Goal: Task Accomplishment & Management: Manage account settings

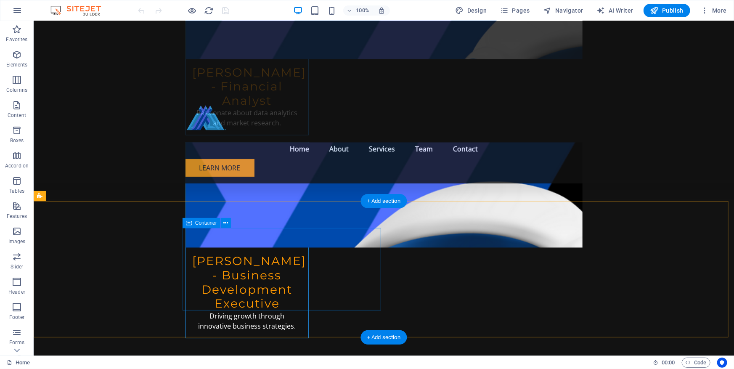
scroll to position [4207, 0]
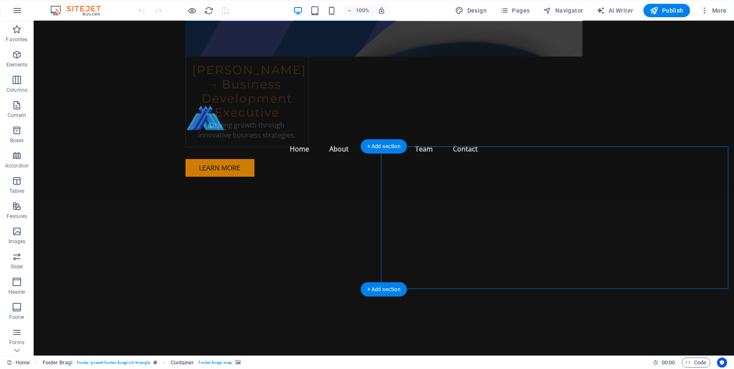
select select "px"
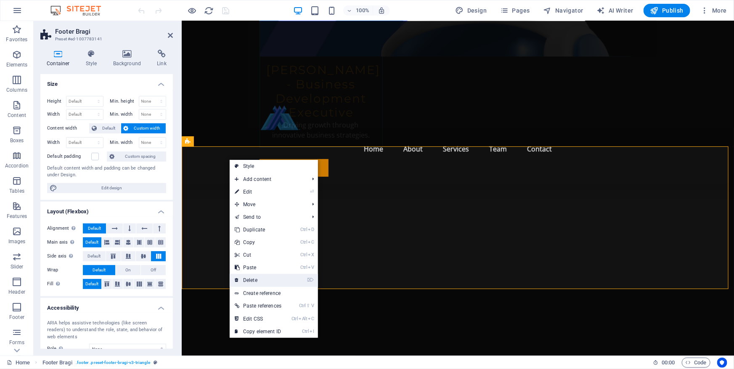
click at [256, 281] on link "⌦ Delete" at bounding box center [258, 280] width 57 height 13
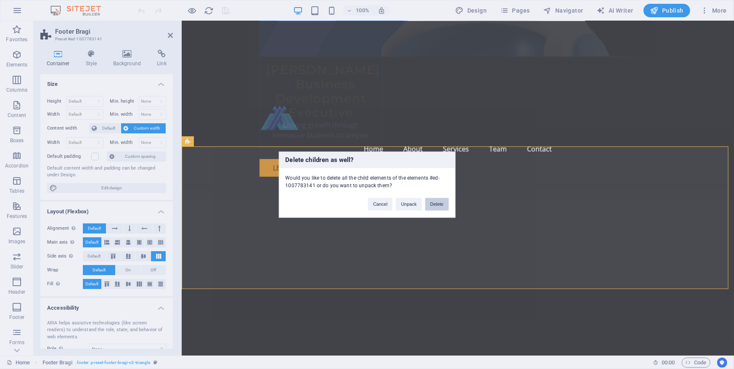
click at [440, 200] on button "Delete" at bounding box center [437, 204] width 24 height 13
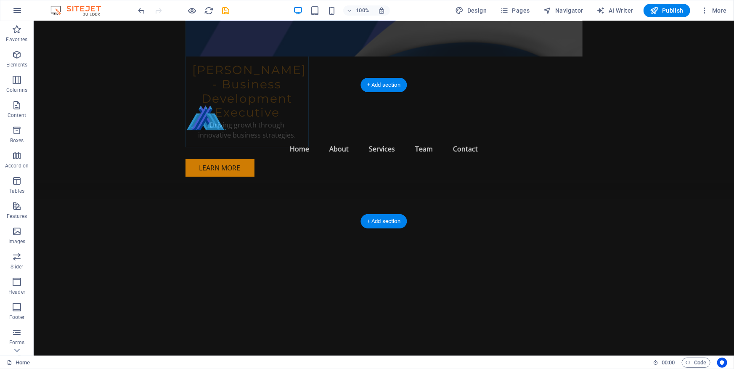
scroll to position [4132, 0]
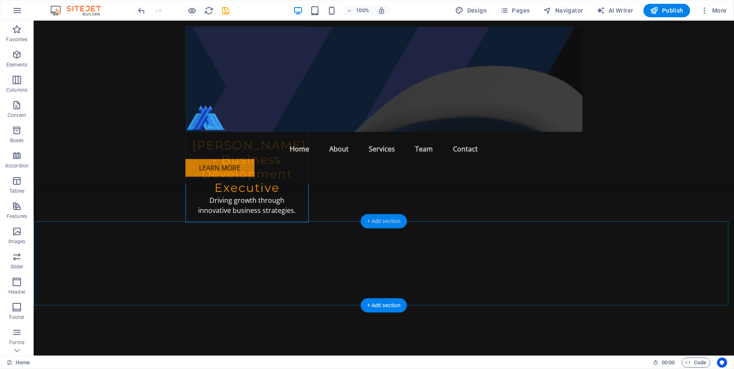
click at [382, 221] on div "+ Add section" at bounding box center [384, 221] width 47 height 14
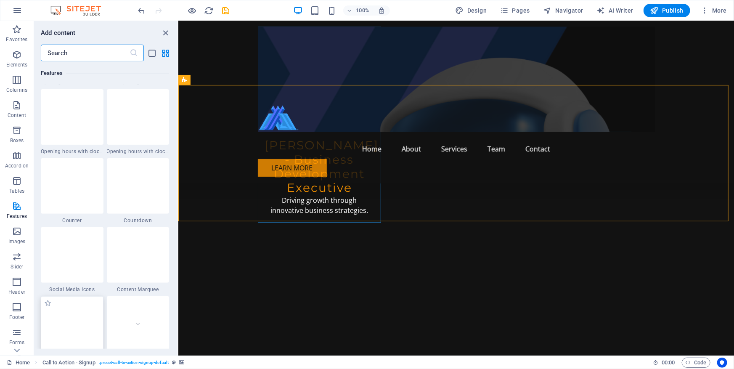
scroll to position [3767, 0]
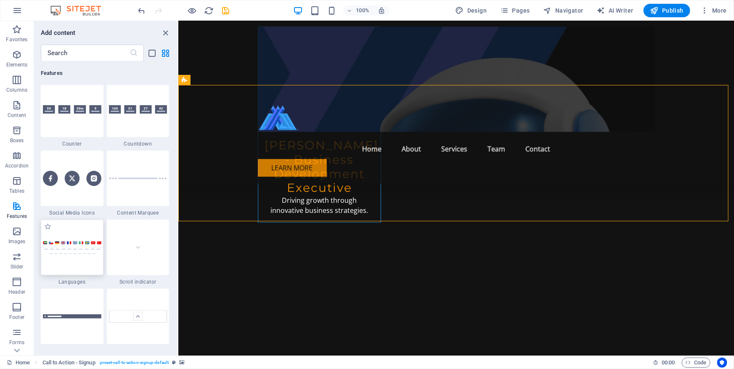
click at [84, 253] on img at bounding box center [72, 248] width 58 height 14
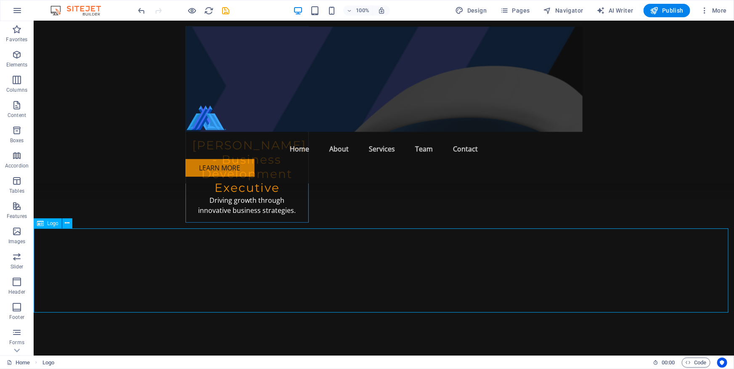
scroll to position [4142, 0]
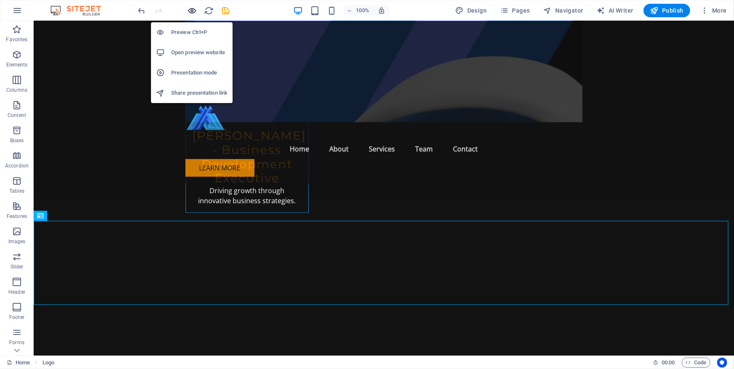
click at [191, 9] on icon "button" at bounding box center [193, 11] width 10 height 10
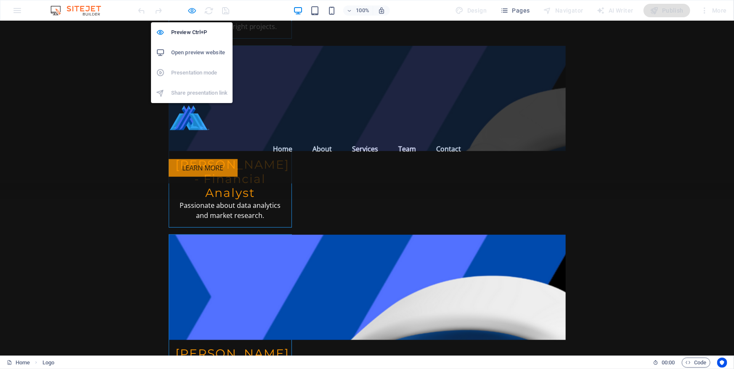
scroll to position [3341, 0]
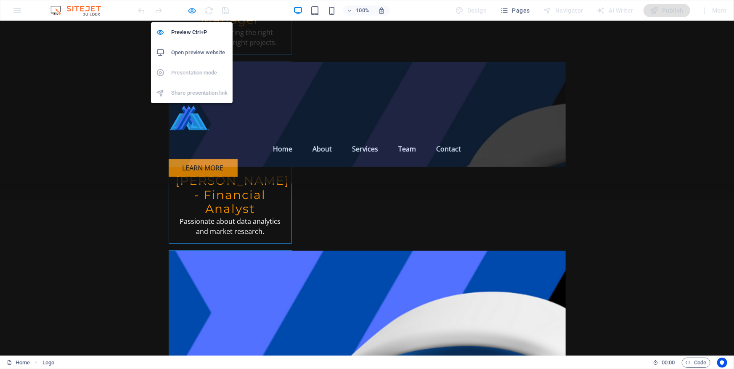
click at [194, 8] on icon "button" at bounding box center [193, 11] width 10 height 10
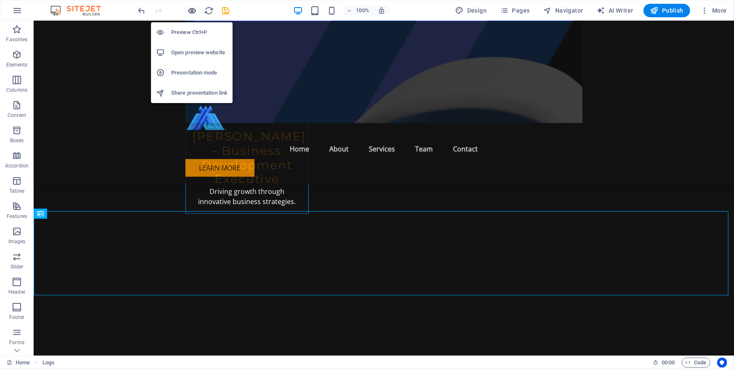
scroll to position [4142, 0]
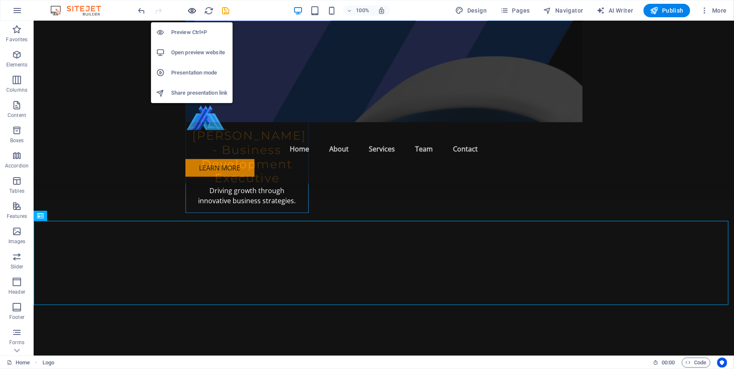
click at [191, 11] on icon "button" at bounding box center [193, 11] width 10 height 10
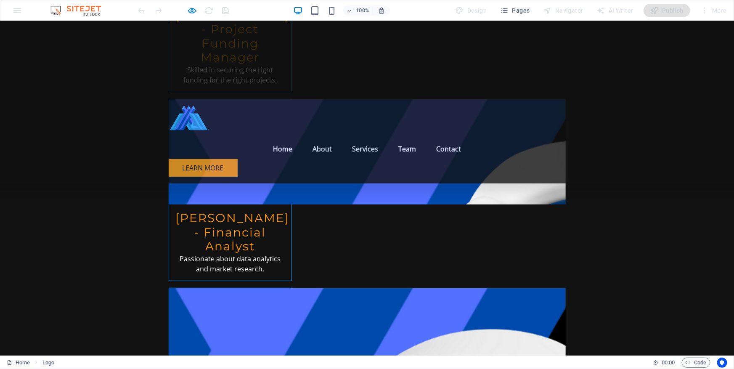
scroll to position [3341, 0]
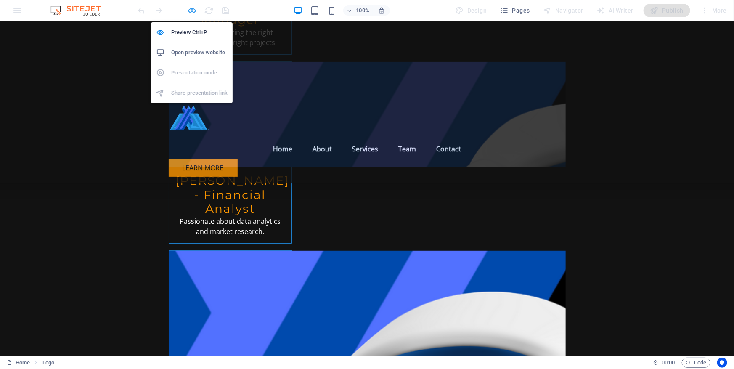
click at [191, 7] on icon "button" at bounding box center [193, 11] width 10 height 10
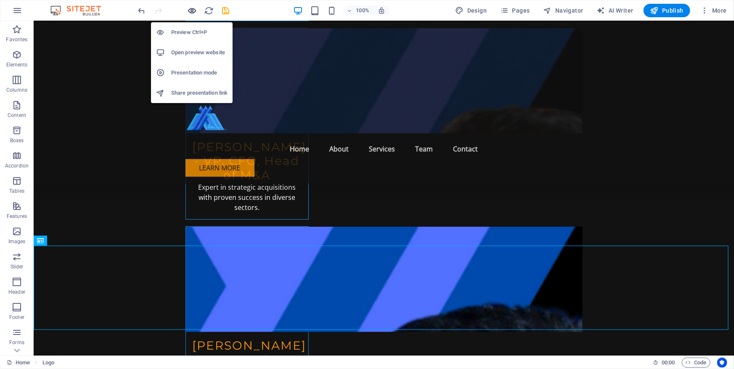
scroll to position [4090, 0]
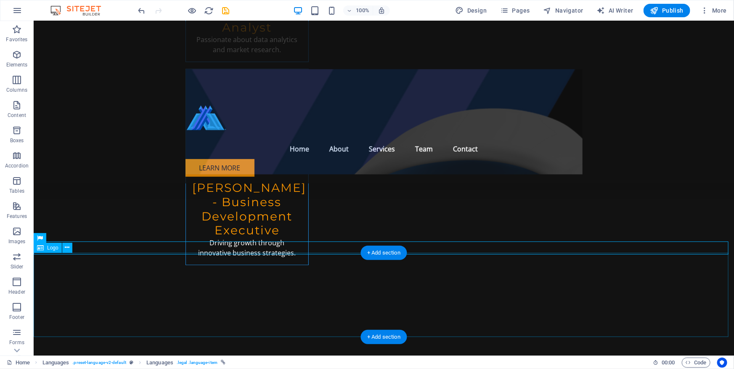
scroll to position [4142, 0]
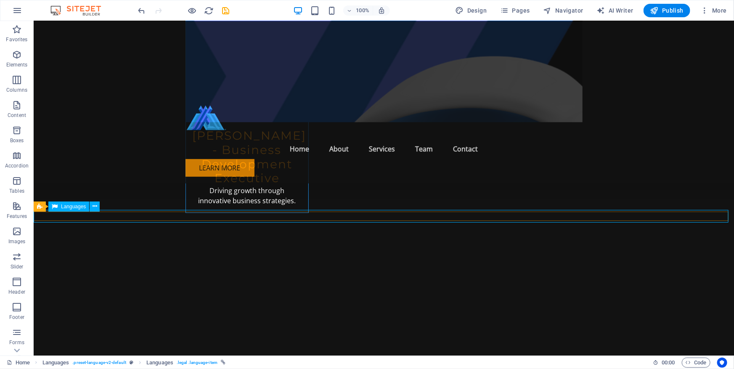
click at [141, 12] on icon "undo" at bounding box center [142, 11] width 10 height 10
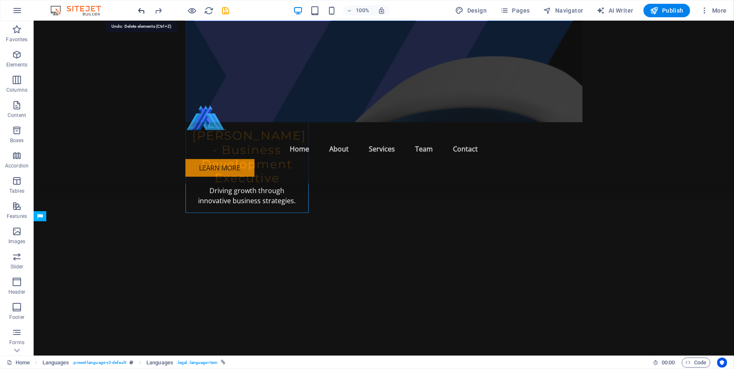
scroll to position [4132, 0]
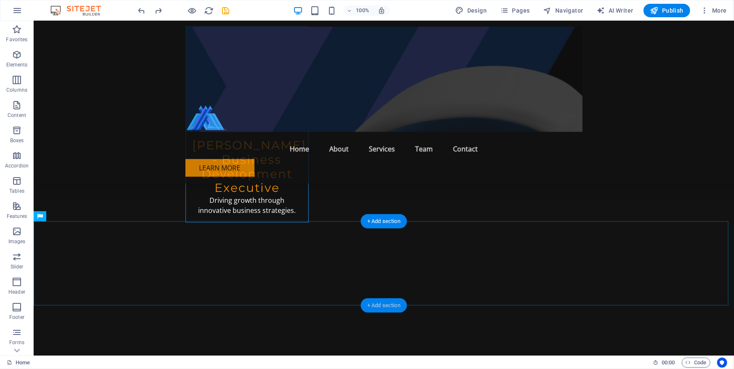
click at [390, 303] on div "+ Add section" at bounding box center [384, 305] width 47 height 14
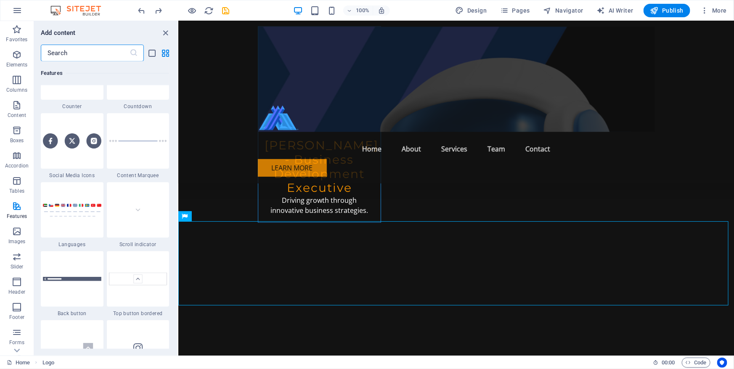
scroll to position [3805, 0]
click at [81, 215] on img at bounding box center [72, 209] width 58 height 14
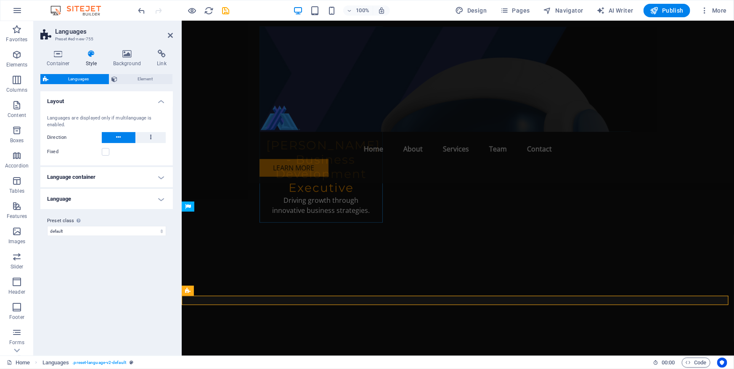
scroll to position [4142, 0]
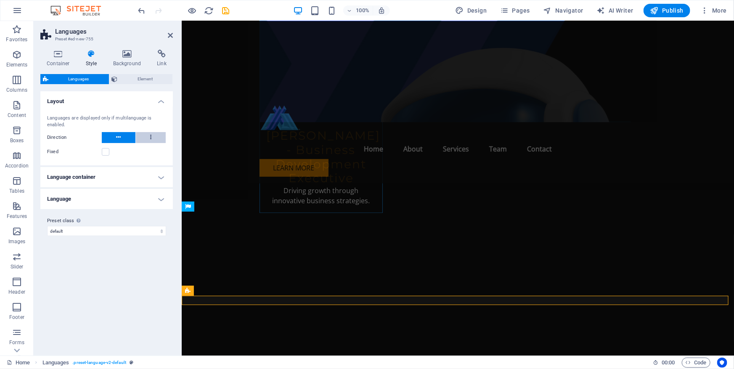
click at [149, 138] on button at bounding box center [151, 137] width 30 height 11
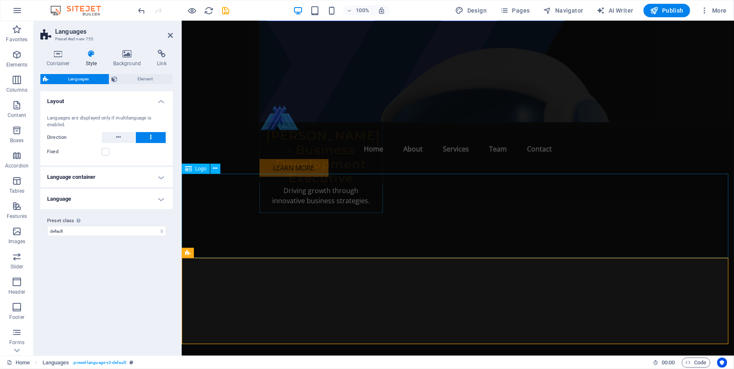
scroll to position [4219, 0]
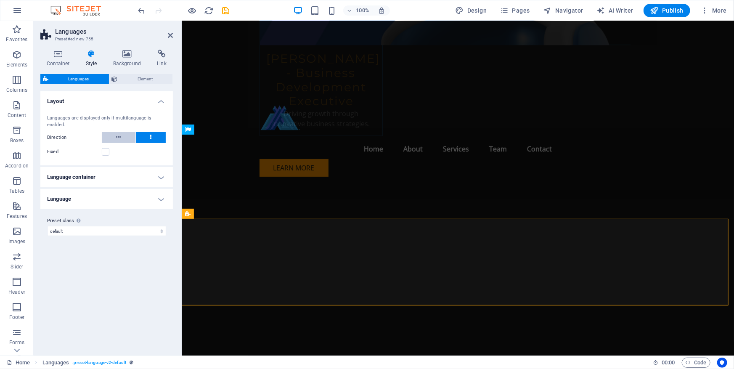
click at [120, 137] on icon at bounding box center [118, 137] width 5 height 10
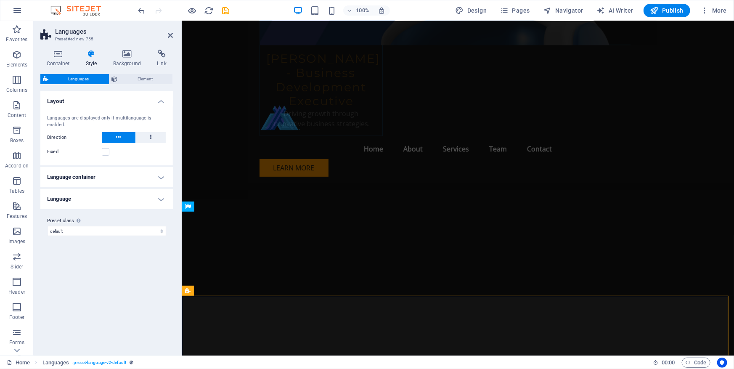
scroll to position [4142, 0]
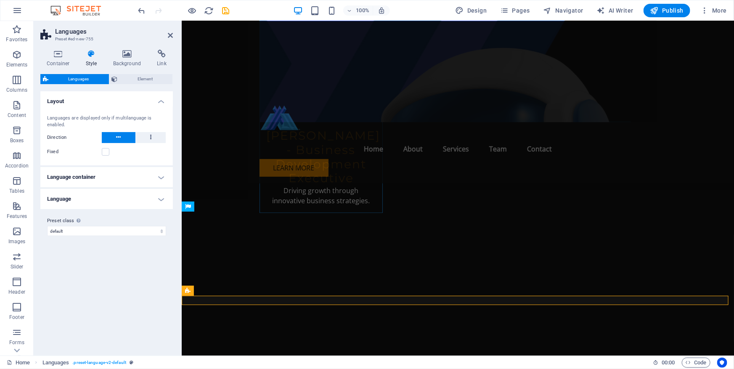
click at [120, 176] on h4 "Language container" at bounding box center [106, 177] width 133 height 20
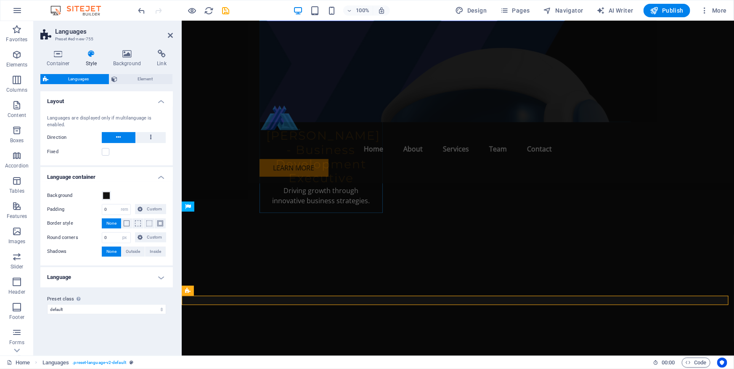
click at [156, 276] on h4 "Language" at bounding box center [106, 277] width 133 height 20
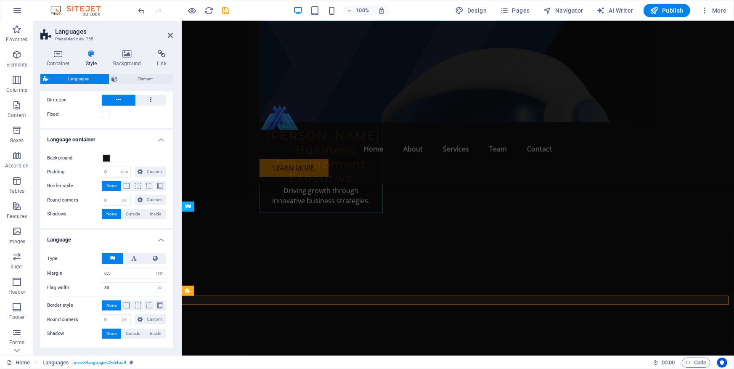
scroll to position [69, 0]
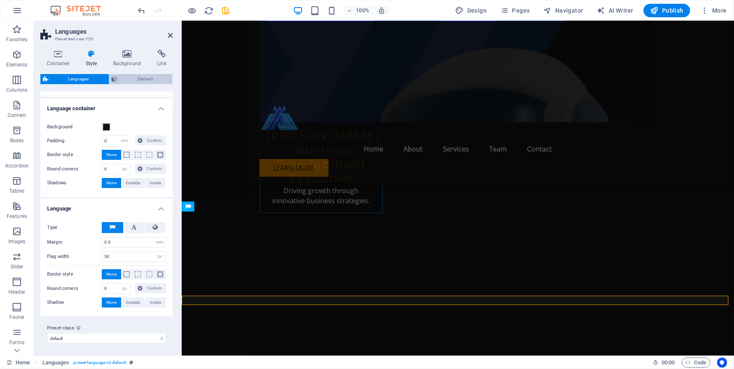
click at [133, 78] on span "Element" at bounding box center [145, 79] width 50 height 10
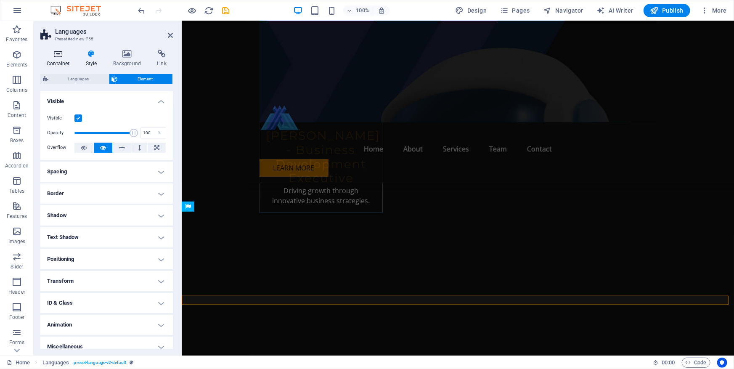
click at [62, 54] on icon at bounding box center [58, 54] width 36 height 8
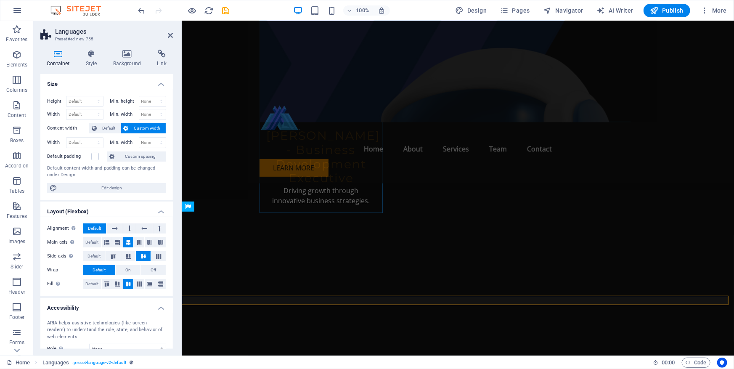
scroll to position [65, 0]
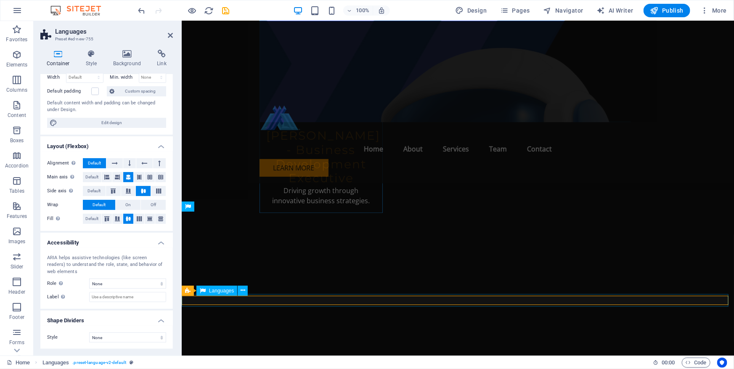
click at [240, 289] on button at bounding box center [243, 291] width 10 height 10
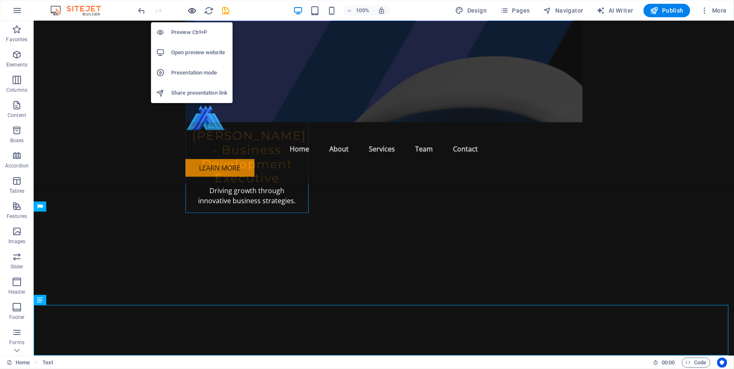
click at [195, 12] on icon "button" at bounding box center [193, 11] width 10 height 10
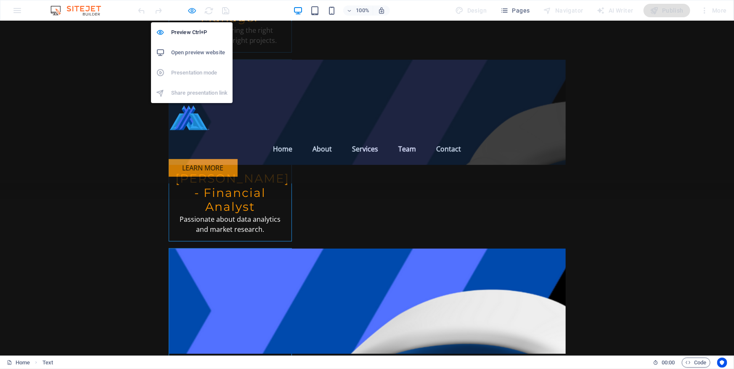
scroll to position [3341, 0]
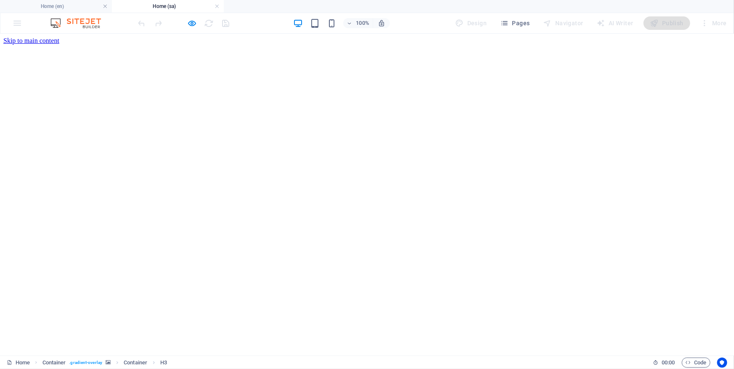
scroll to position [0, 0]
click at [195, 24] on icon "button" at bounding box center [193, 24] width 10 height 10
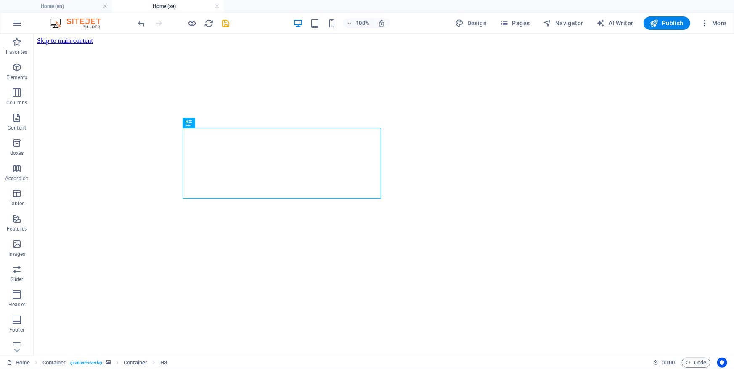
click at [136, 44] on figure at bounding box center [384, 44] width 694 height 0
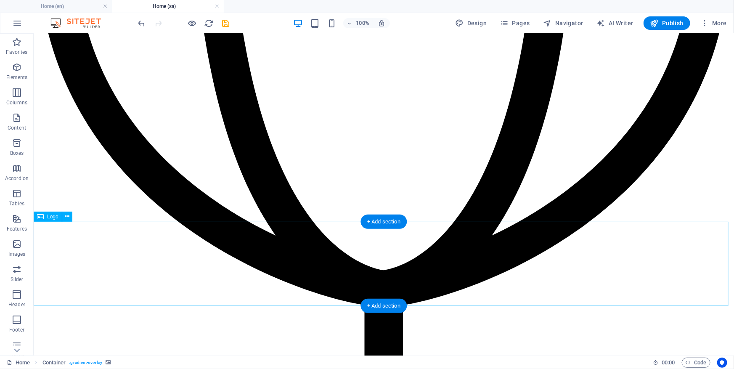
scroll to position [3967, 0]
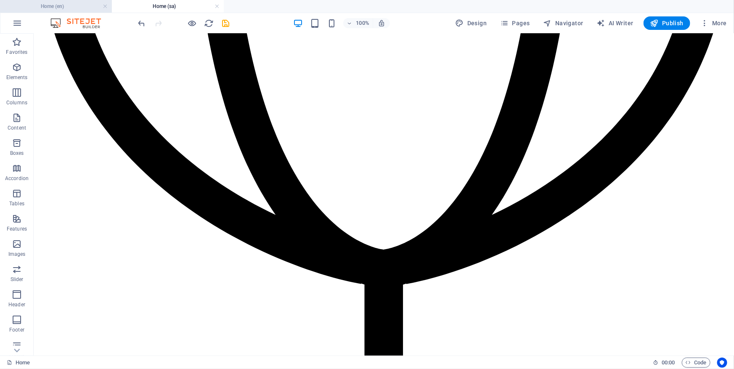
click at [86, 5] on h4 "Home (en)" at bounding box center [56, 6] width 112 height 9
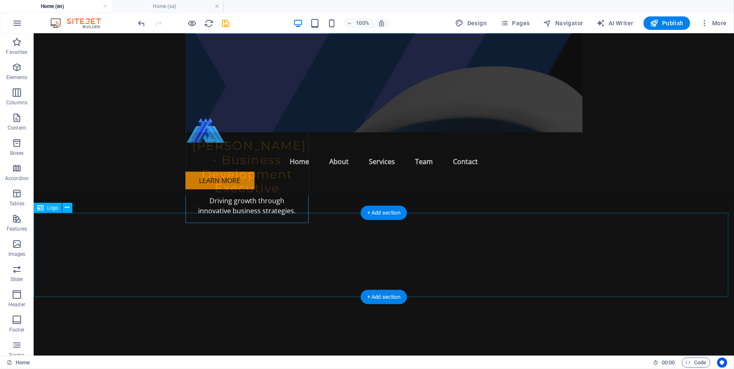
scroll to position [4154, 0]
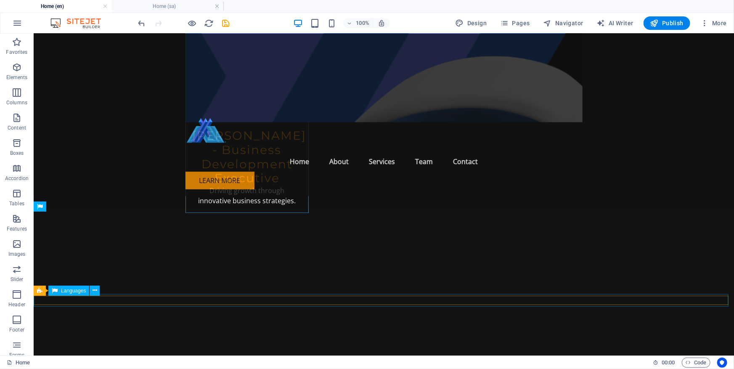
click at [93, 290] on icon at bounding box center [95, 290] width 5 height 9
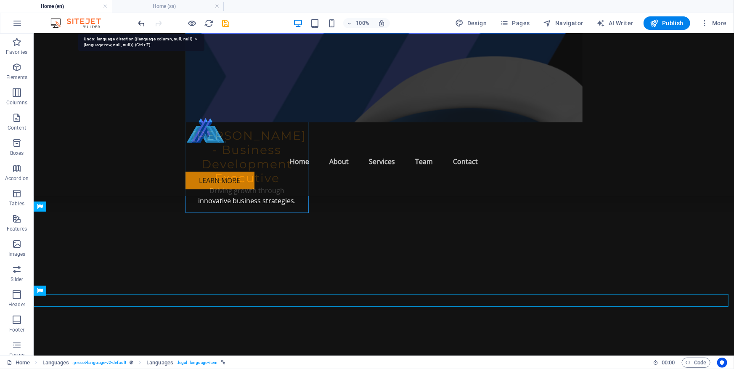
click at [142, 22] on icon "undo" at bounding box center [142, 24] width 10 height 10
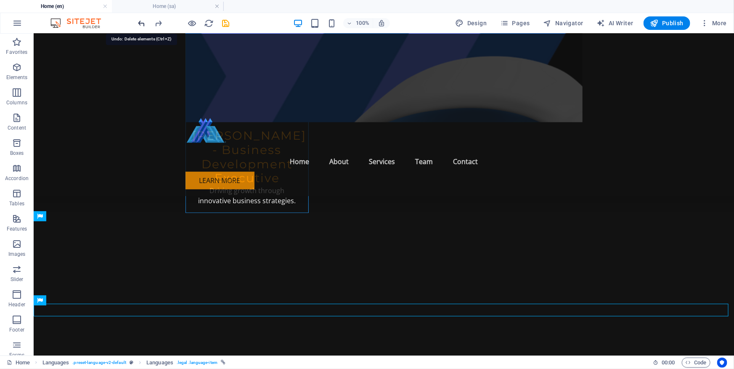
scroll to position [4145, 0]
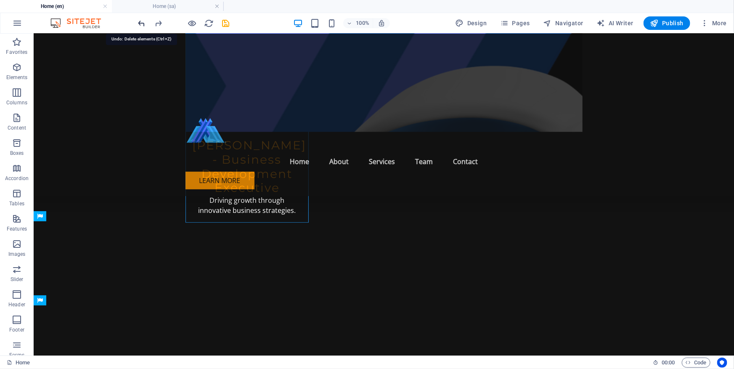
click at [138, 24] on icon "undo" at bounding box center [142, 24] width 10 height 10
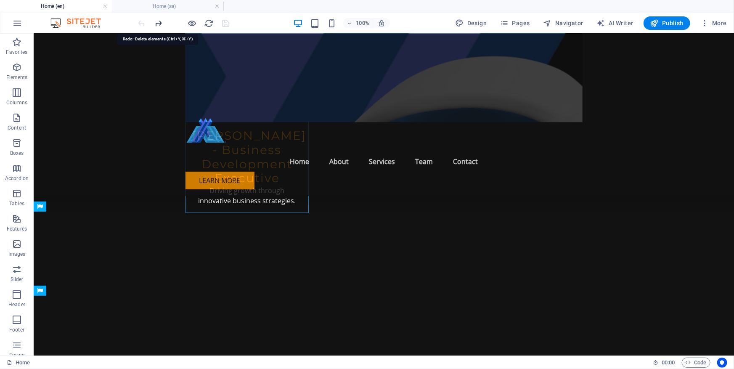
click at [159, 24] on icon "redo" at bounding box center [159, 24] width 10 height 10
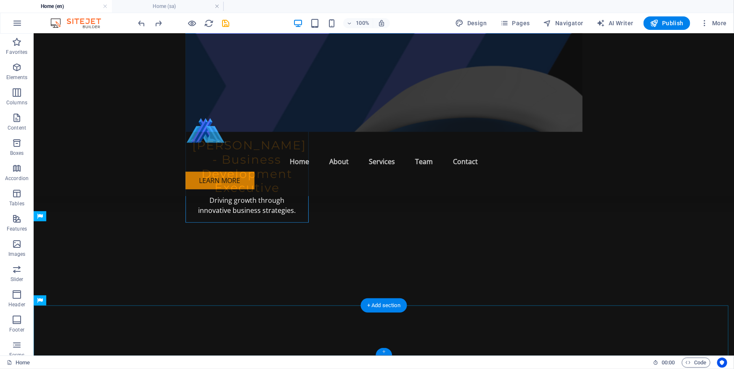
click at [385, 352] on div "+" at bounding box center [384, 352] width 16 height 8
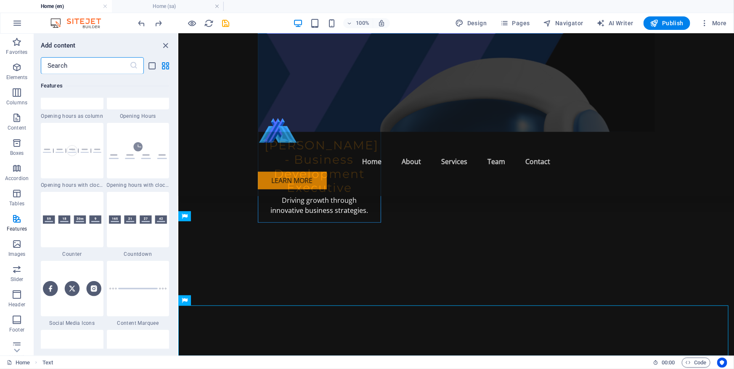
scroll to position [3767, 0]
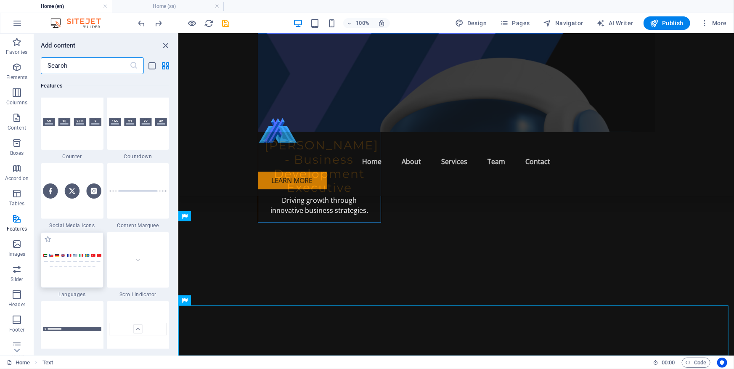
click at [77, 260] on img at bounding box center [72, 260] width 58 height 14
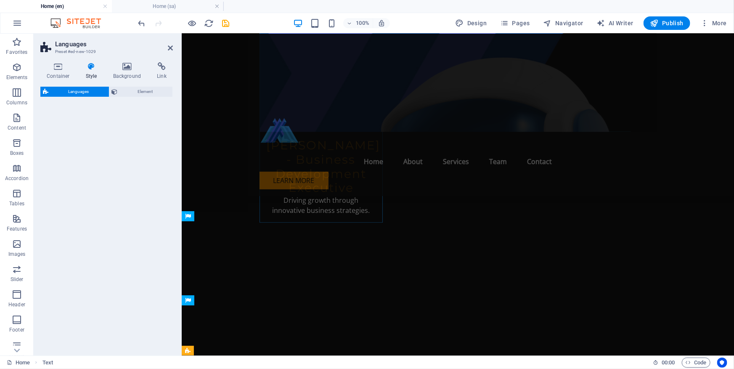
scroll to position [4154, 0]
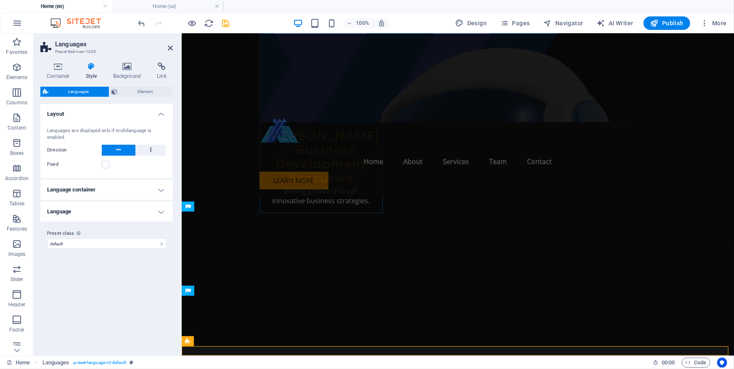
click at [147, 209] on h4 "Language" at bounding box center [106, 212] width 133 height 20
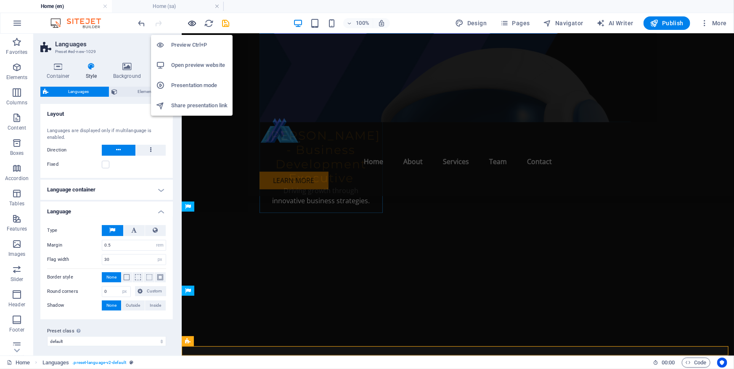
click at [194, 24] on icon "button" at bounding box center [193, 24] width 10 height 10
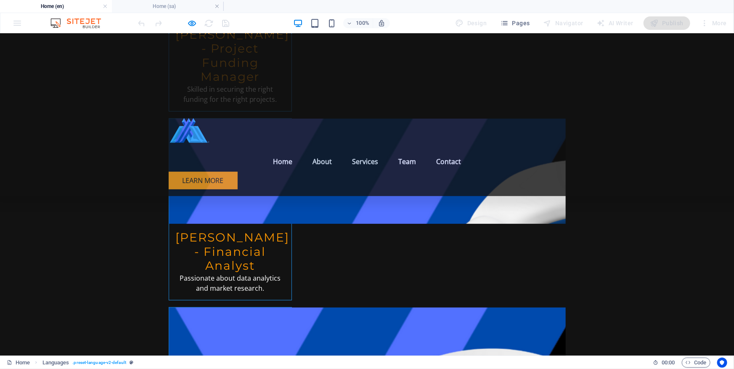
scroll to position [3241, 0]
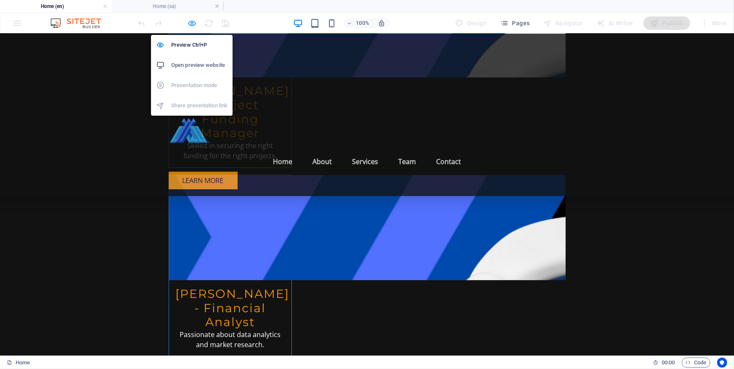
click at [194, 27] on icon "button" at bounding box center [193, 24] width 10 height 10
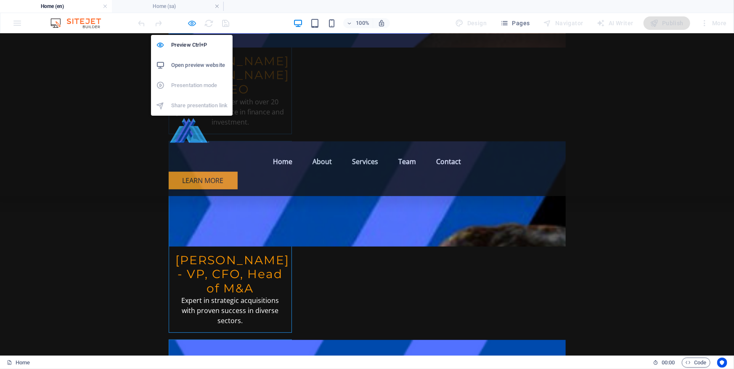
select select "rem"
select select "px"
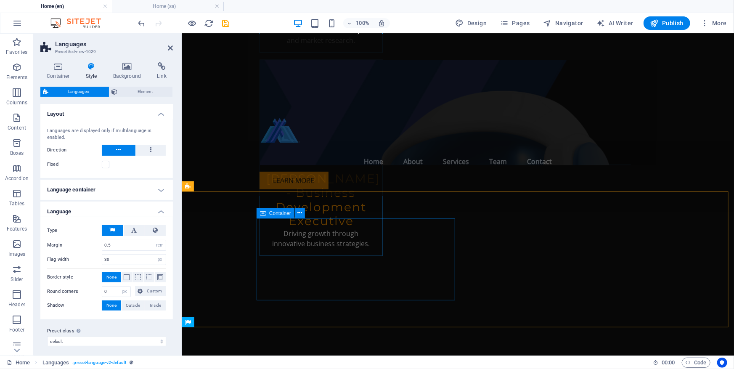
scroll to position [4156, 0]
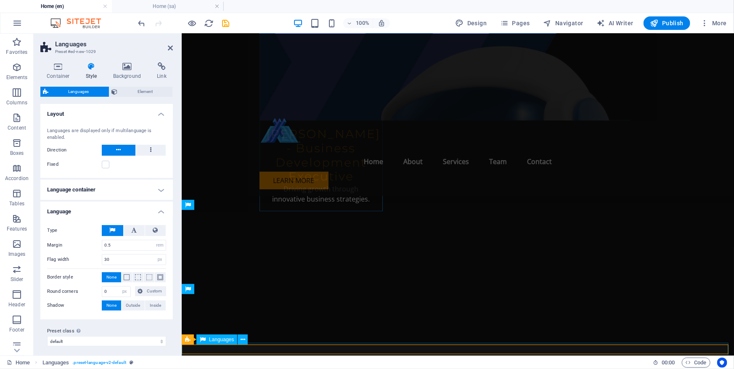
click at [224, 25] on icon "save" at bounding box center [226, 24] width 10 height 10
checkbox input "false"
select select "rem"
select select "px"
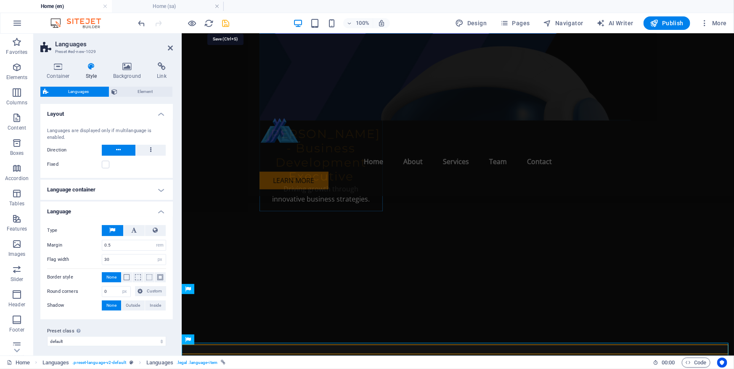
select select "px"
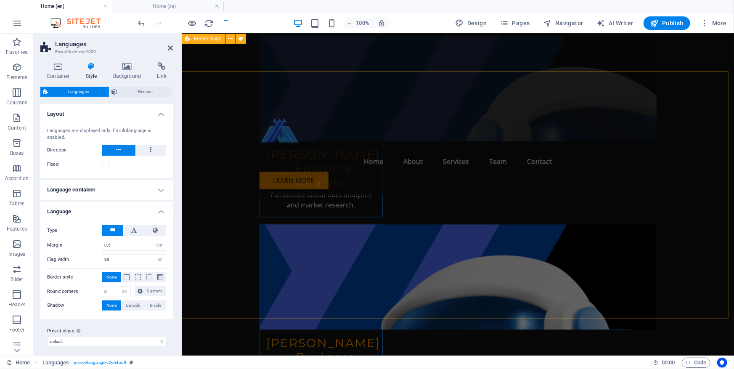
scroll to position [3888, 0]
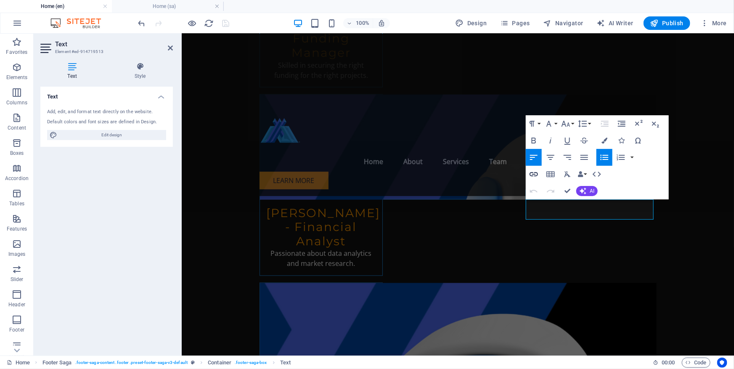
click at [538, 174] on icon "button" at bounding box center [534, 174] width 8 height 4
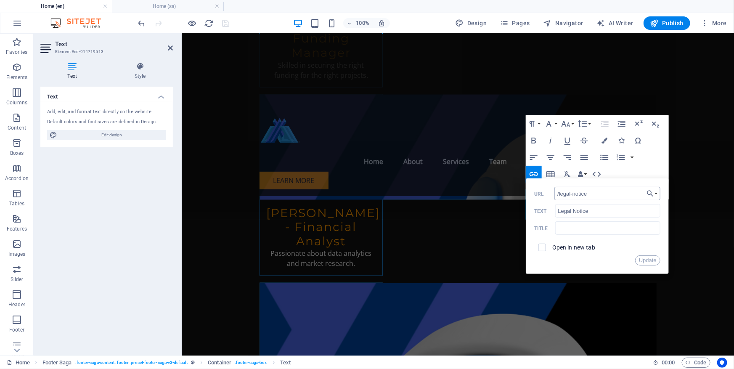
click at [556, 197] on input "/legal-notice" at bounding box center [608, 193] width 106 height 13
click at [653, 257] on button "Update" at bounding box center [647, 260] width 25 height 10
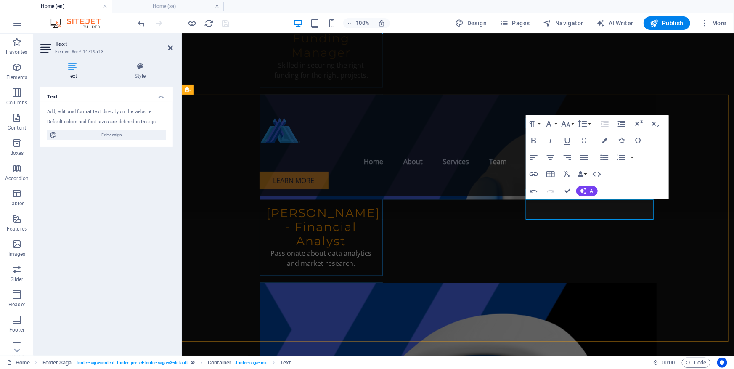
type input "/privacy"
type input "Privacy Policy"
click at [546, 194] on icon "button" at bounding box center [547, 193] width 10 height 10
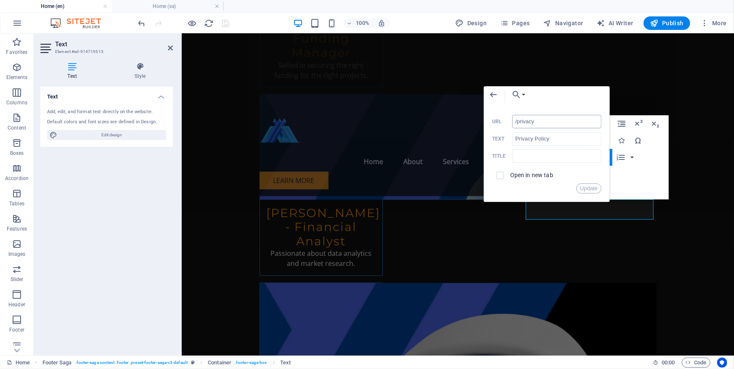
click at [515, 123] on input "/privacy" at bounding box center [556, 121] width 89 height 13
type input "en/privacy"
click at [586, 186] on button "Update" at bounding box center [588, 188] width 25 height 10
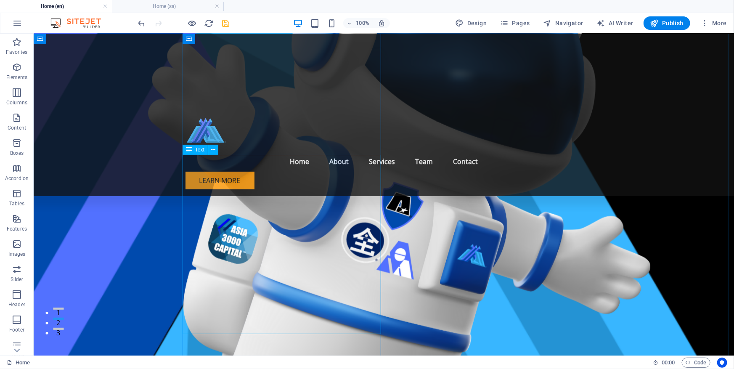
scroll to position [0, 0]
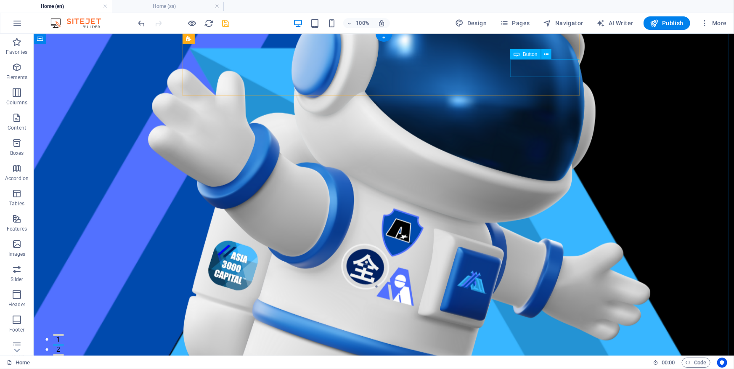
select select "1"
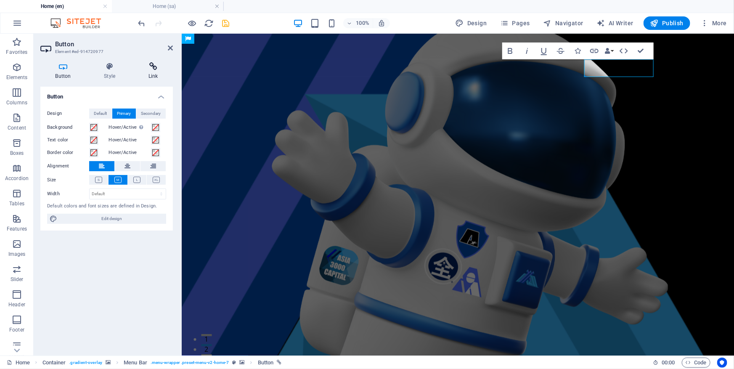
click at [150, 70] on icon at bounding box center [153, 66] width 40 height 8
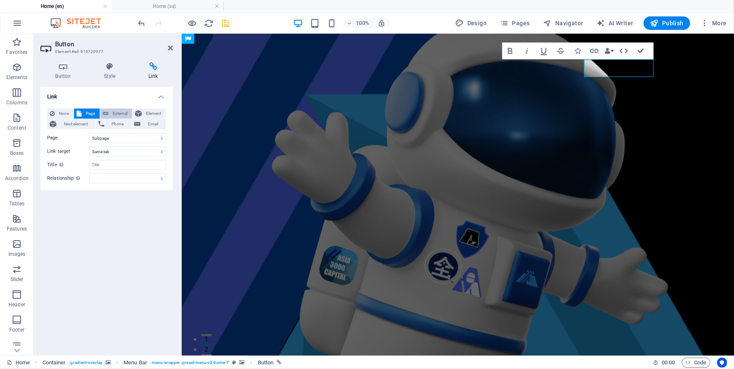
click at [122, 113] on span "External" at bounding box center [120, 114] width 19 height 10
select select "blank"
click at [112, 228] on div "Link None Page External Element Next element Phone Email Page Home Subpage Lega…" at bounding box center [106, 218] width 133 height 262
click at [178, 9] on h4 "Home (sa)" at bounding box center [168, 6] width 112 height 9
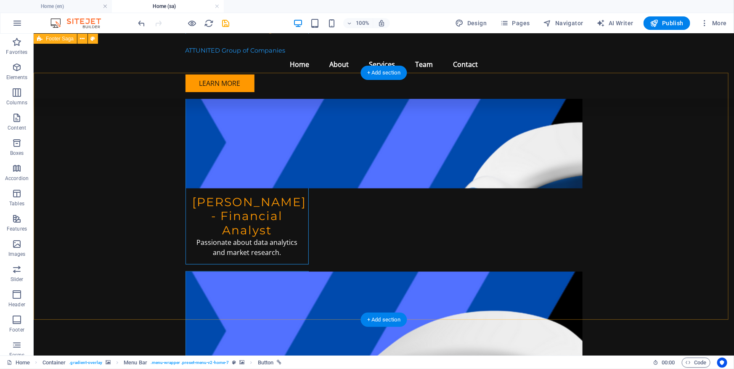
scroll to position [3814, 0]
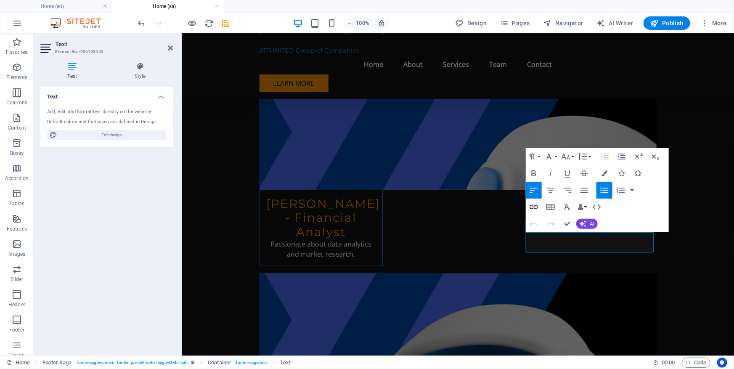
click at [533, 206] on icon "button" at bounding box center [534, 207] width 10 height 10
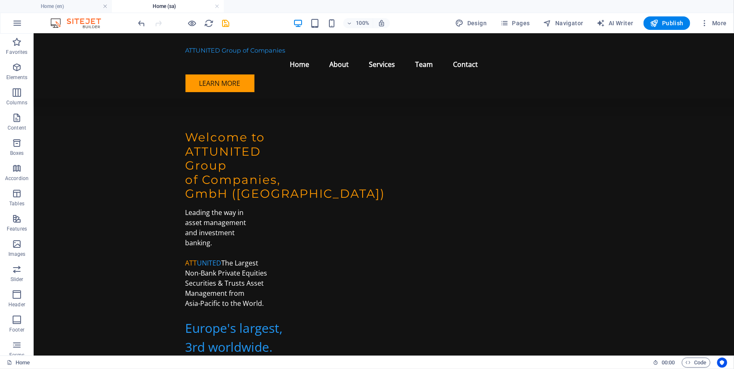
scroll to position [0, 0]
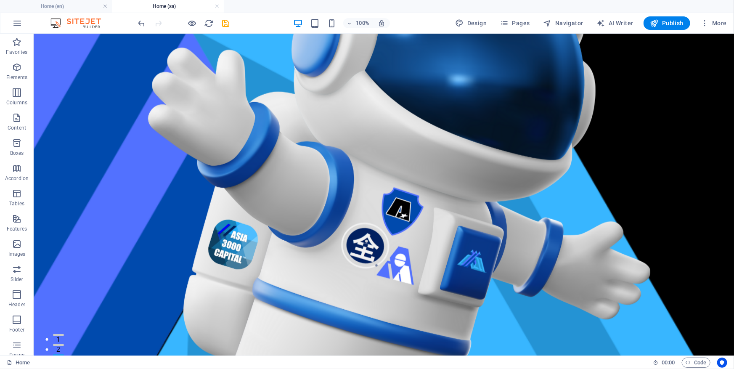
drag, startPoint x: 733, startPoint y: 214, endPoint x: 767, endPoint y: 41, distance: 176.2
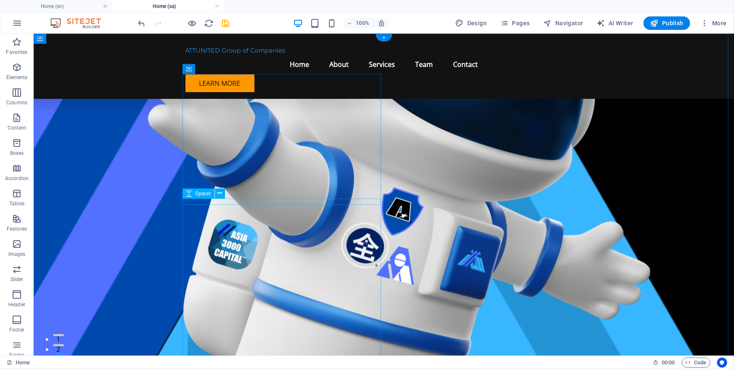
scroll to position [191, 0]
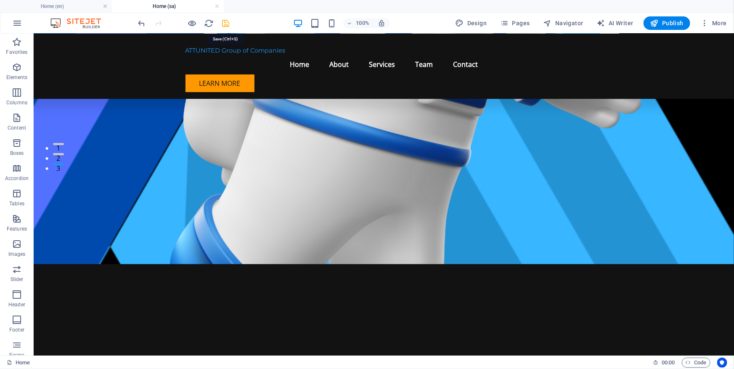
click at [221, 24] on icon "save" at bounding box center [226, 24] width 10 height 10
click at [517, 24] on span "Pages" at bounding box center [514, 23] width 29 height 8
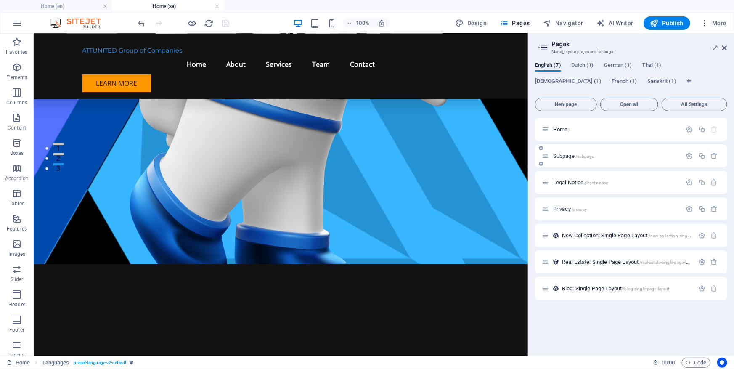
click at [580, 157] on span "/subpage" at bounding box center [585, 156] width 19 height 5
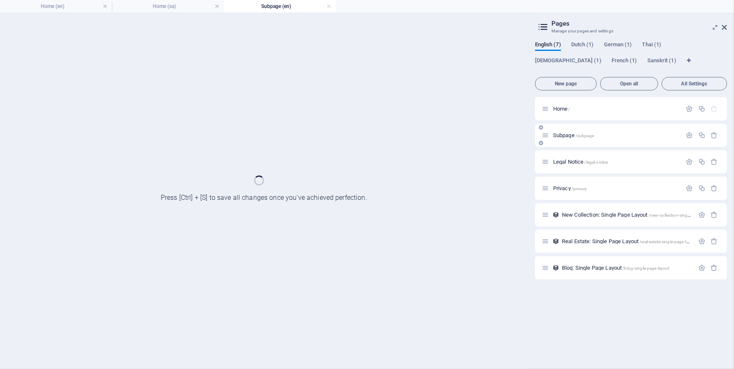
click at [580, 157] on div "Legal Notice /legal-notice" at bounding box center [612, 162] width 140 height 10
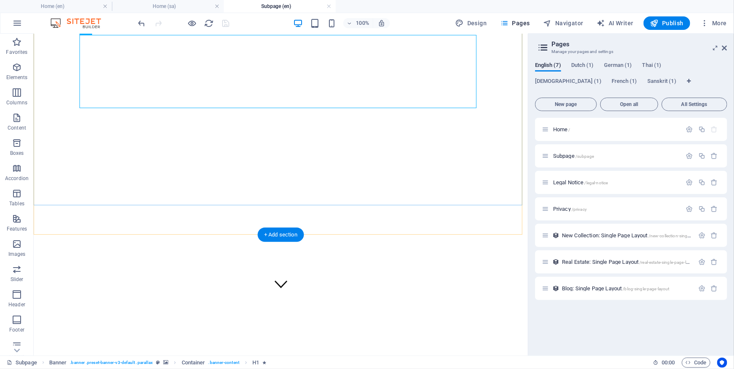
scroll to position [91, 0]
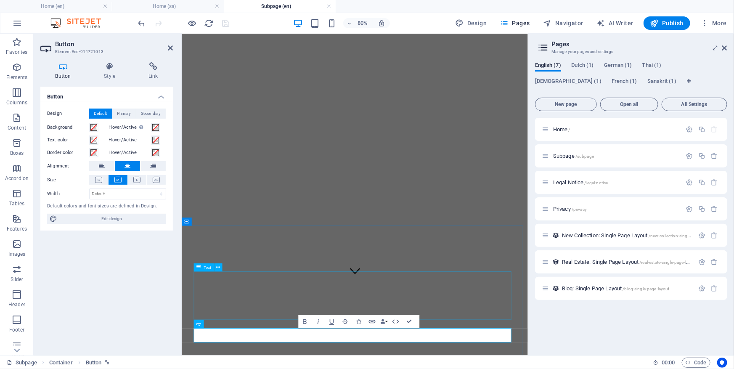
scroll to position [1, 0]
click at [149, 70] on icon at bounding box center [153, 66] width 40 height 8
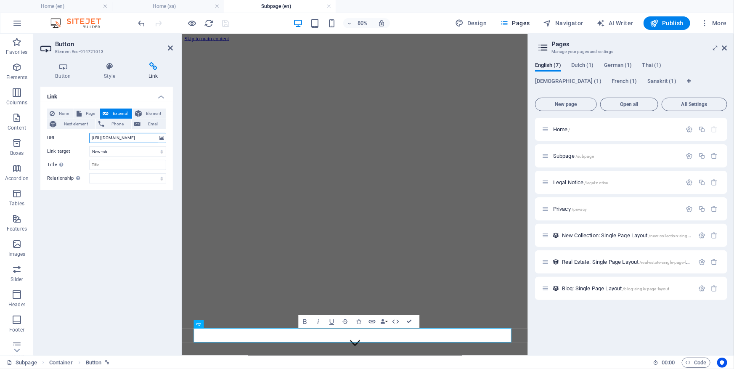
click at [133, 138] on input "[URL][DOMAIN_NAME]" at bounding box center [127, 138] width 77 height 10
type input "[URL][DOMAIN_NAME]"
click at [223, 21] on icon "save" at bounding box center [226, 24] width 10 height 10
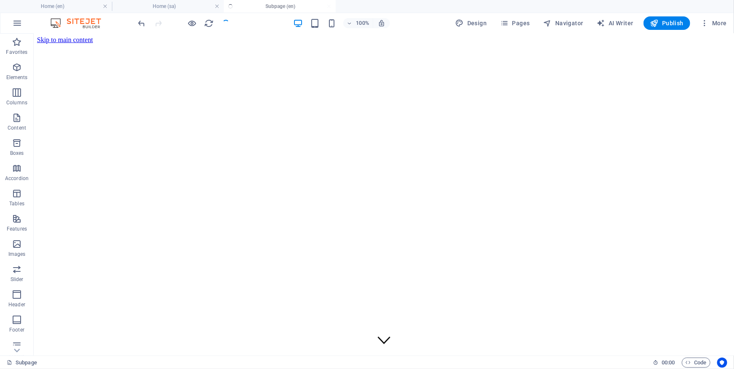
scroll to position [91, 0]
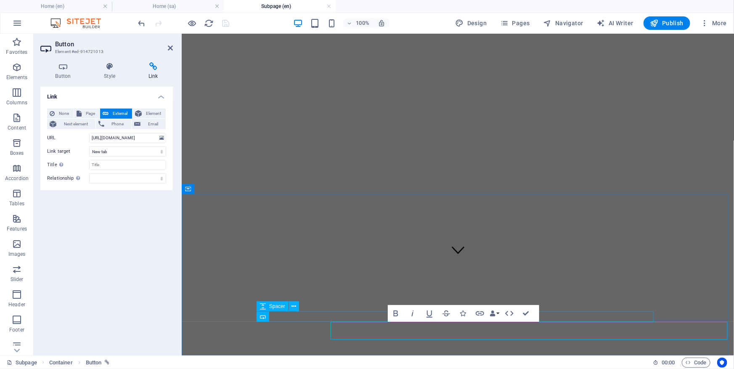
scroll to position [73, 0]
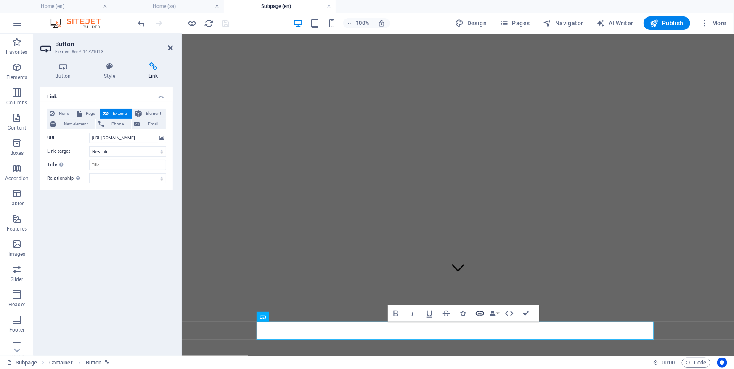
click at [478, 314] on icon "button" at bounding box center [480, 313] width 10 height 10
click at [520, 21] on span "Pages" at bounding box center [514, 23] width 29 height 8
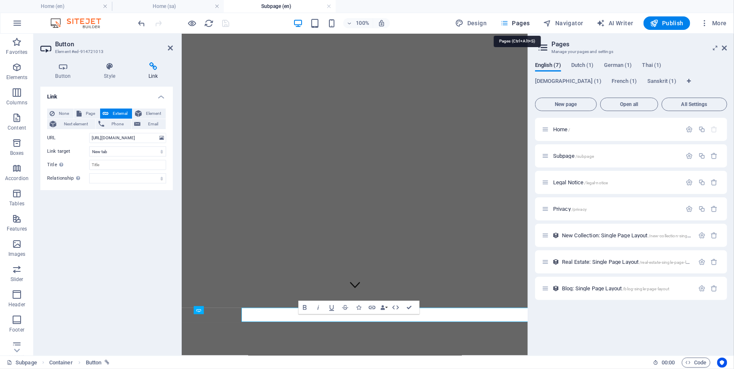
scroll to position [19, 0]
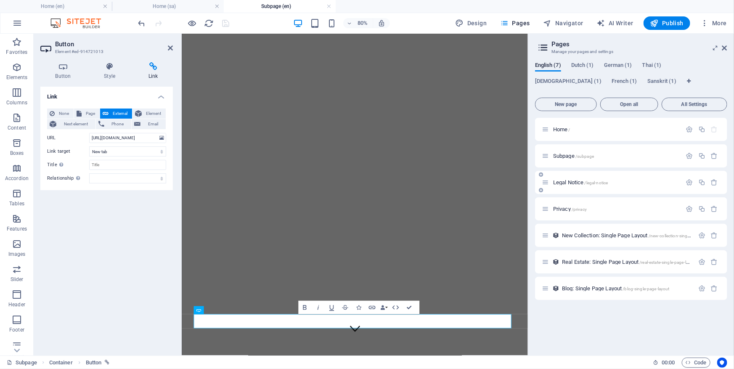
click at [562, 183] on span "Legal Notice /legal-notice" at bounding box center [580, 182] width 55 height 6
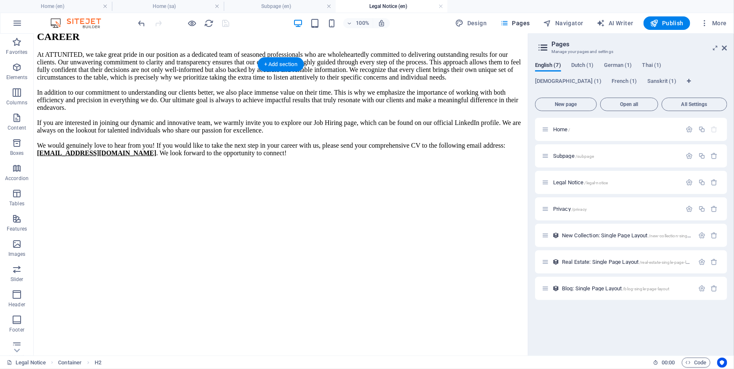
scroll to position [202, 0]
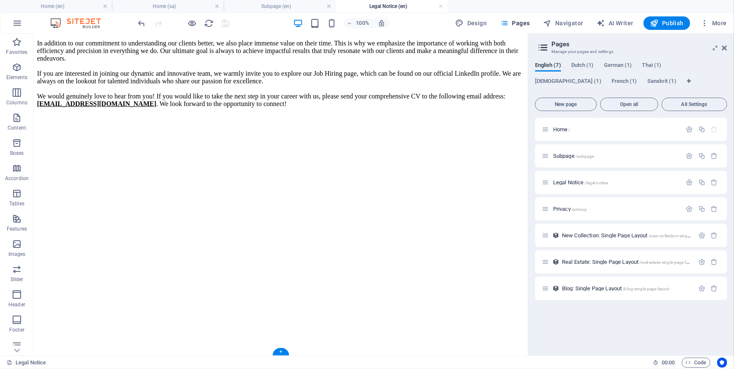
click at [357, 114] on figure at bounding box center [281, 114] width 488 height 0
select select "px"
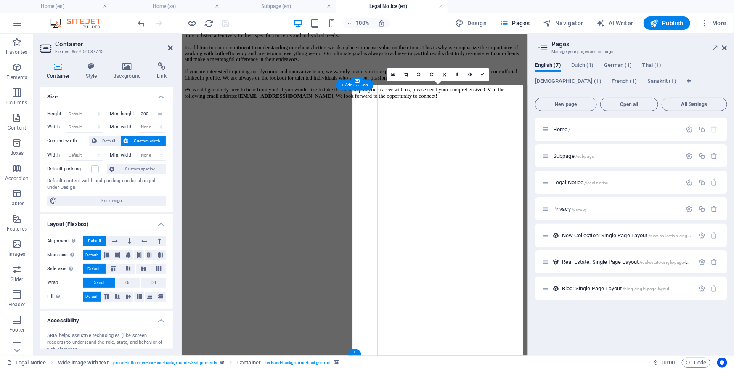
scroll to position [122, 0]
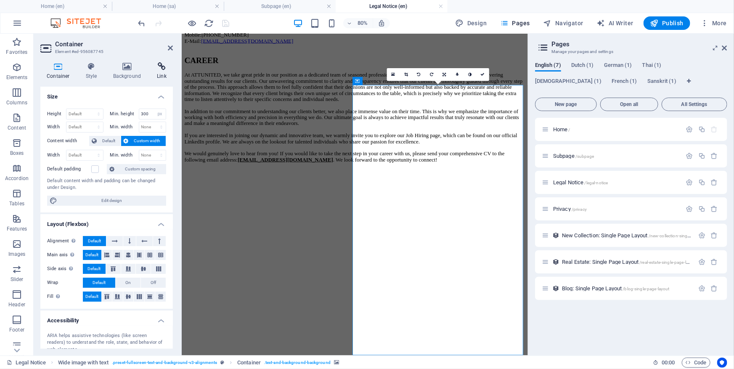
click at [158, 71] on h4 "Link" at bounding box center [162, 71] width 22 height 18
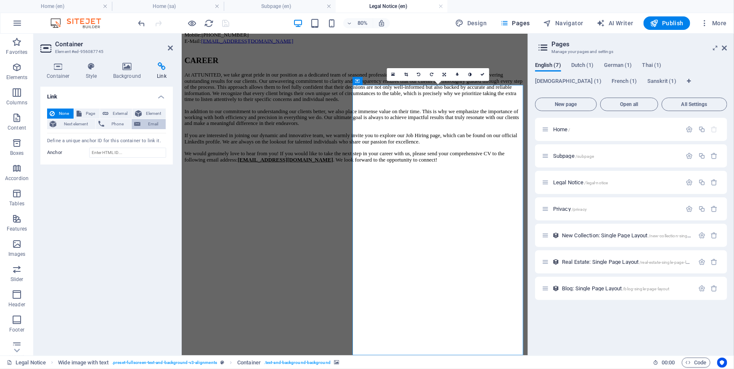
click at [148, 126] on span "Email" at bounding box center [153, 124] width 20 height 10
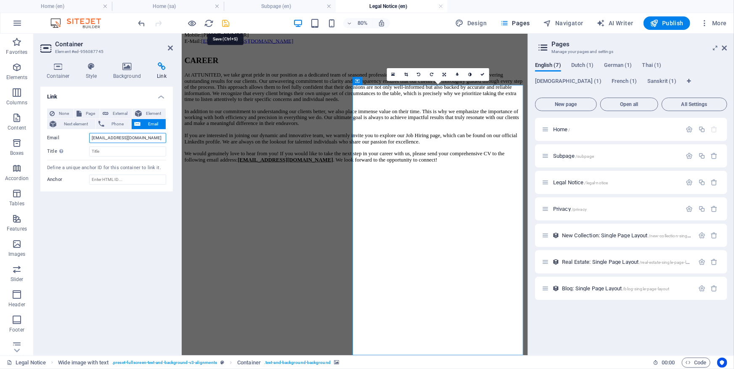
type input "[EMAIL_ADDRESS][DOMAIN_NAME]"
click at [229, 22] on icon "save" at bounding box center [226, 24] width 10 height 10
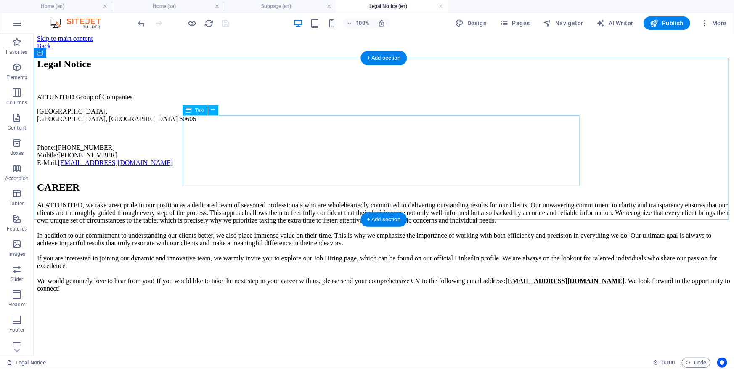
scroll to position [0, 0]
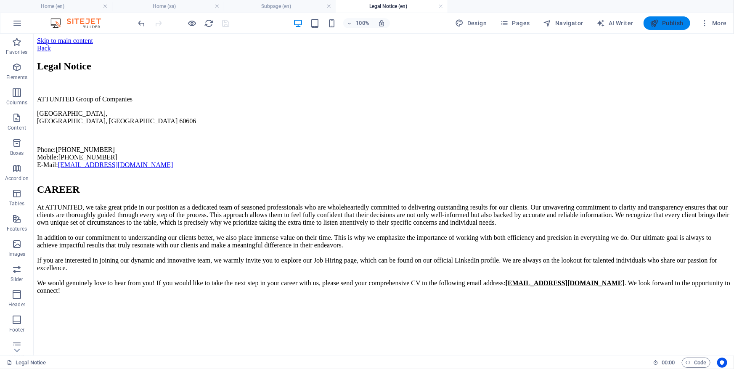
click at [675, 25] on span "Publish" at bounding box center [666, 23] width 33 height 8
